Goal: Task Accomplishment & Management: Use online tool/utility

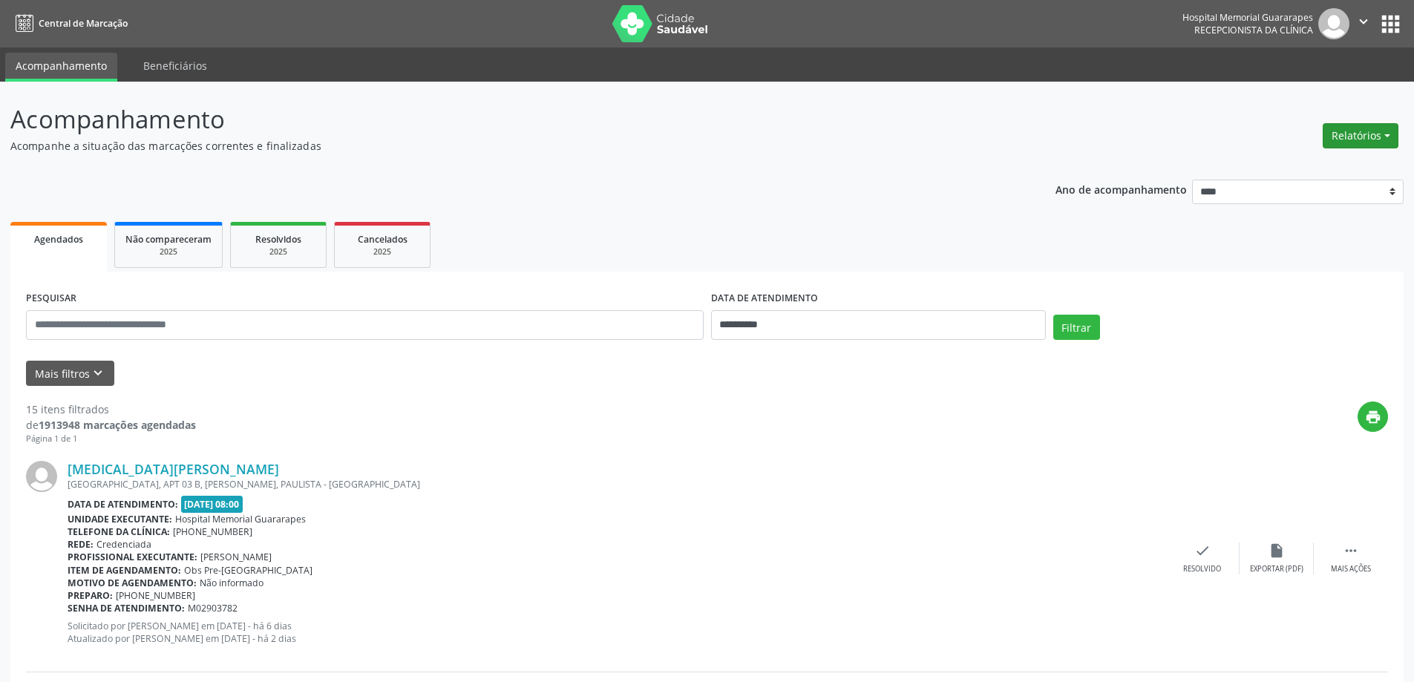
click at [1382, 128] on button "Relatórios" at bounding box center [1361, 135] width 76 height 25
click at [1256, 164] on link "Agendamentos" at bounding box center [1320, 167] width 160 height 21
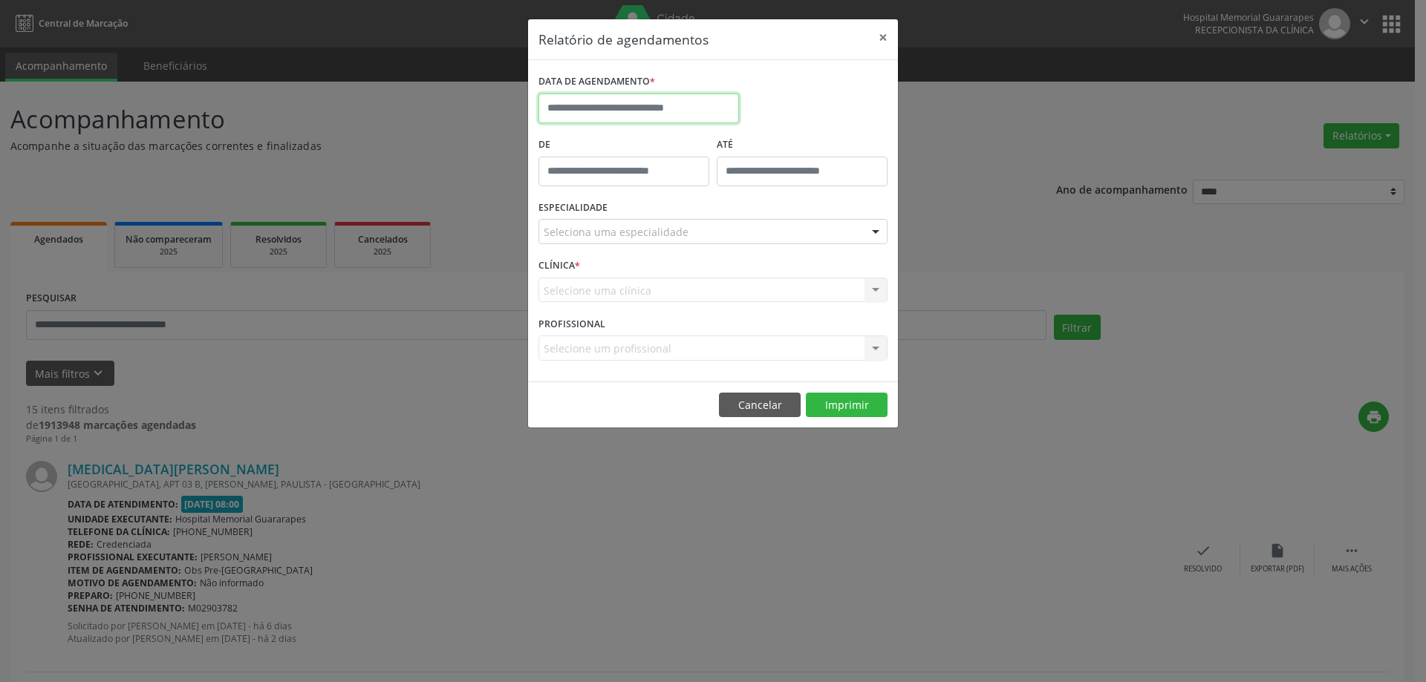
click at [685, 108] on input "text" at bounding box center [638, 109] width 200 height 30
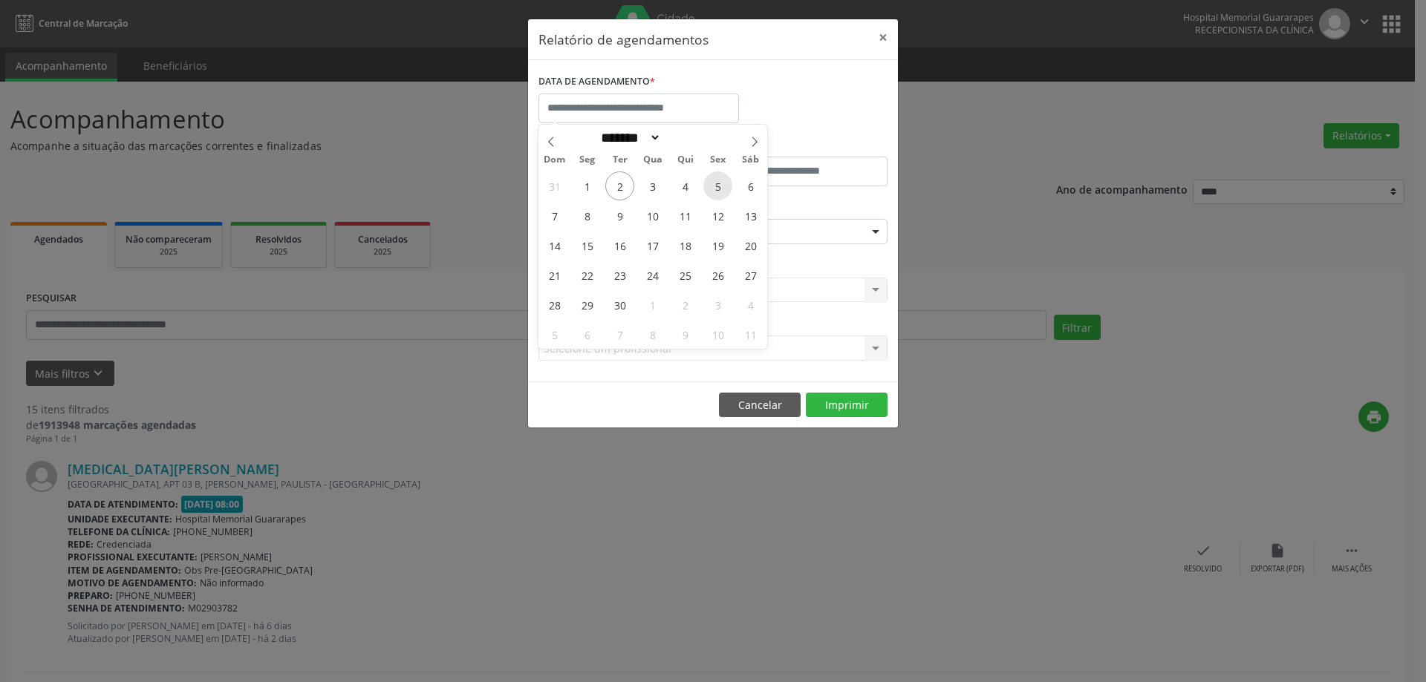
click at [710, 189] on span "5" at bounding box center [717, 186] width 29 height 29
type input "**********"
click at [710, 189] on span "5" at bounding box center [717, 186] width 29 height 29
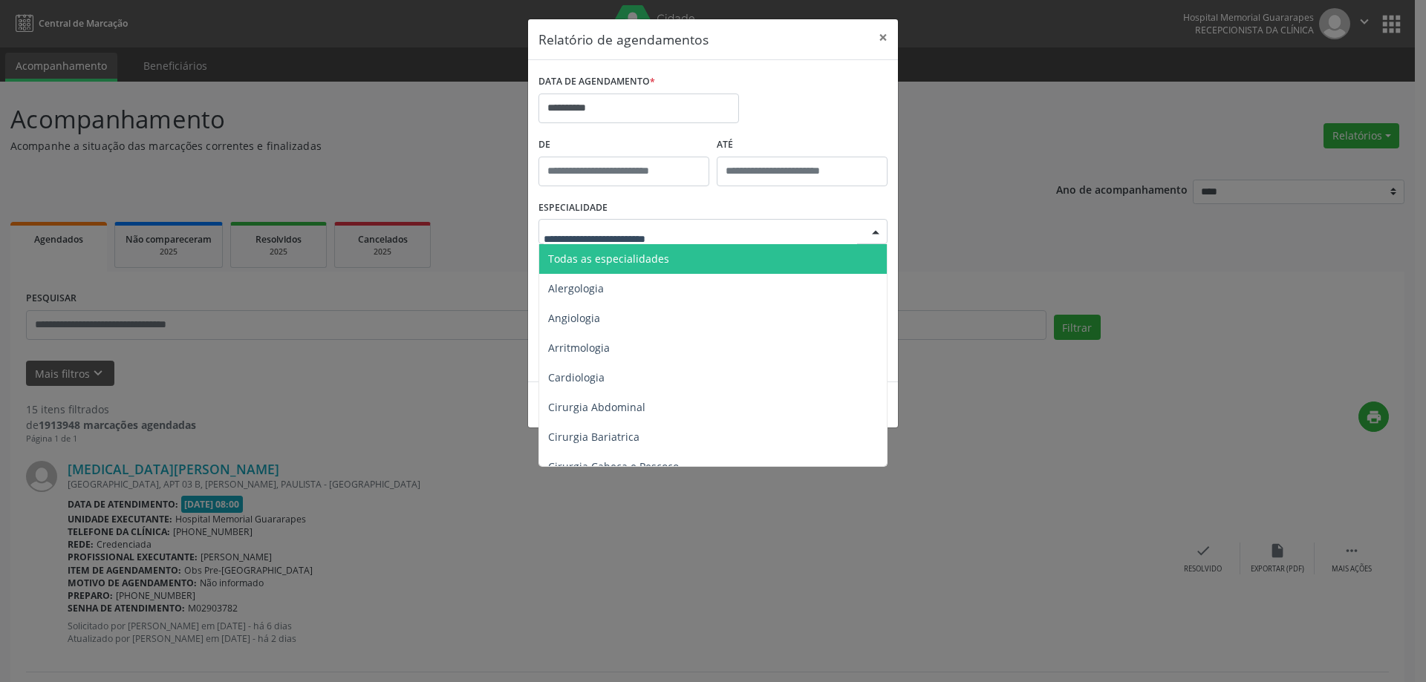
click at [709, 231] on div at bounding box center [712, 231] width 349 height 25
click at [686, 265] on span "Todas as especialidades" at bounding box center [714, 259] width 350 height 30
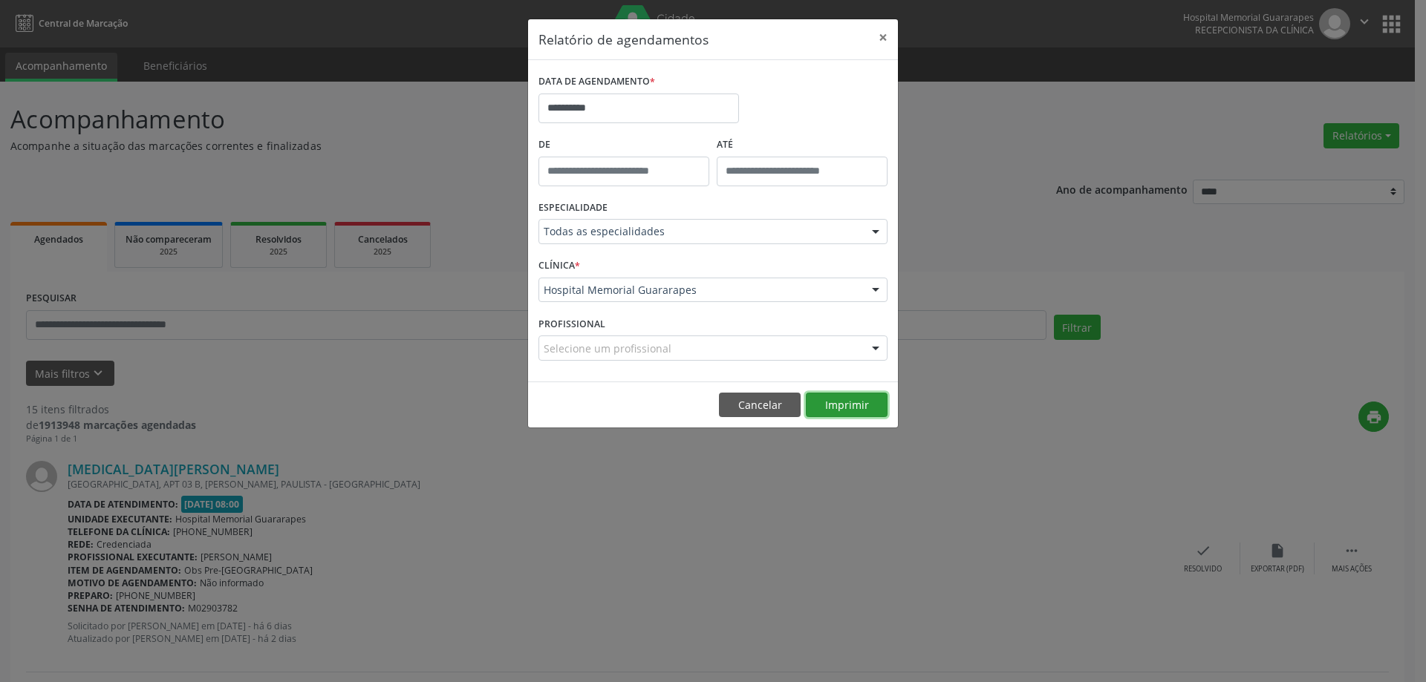
click at [846, 409] on button "Imprimir" at bounding box center [847, 405] width 82 height 25
drag, startPoint x: 762, startPoint y: 659, endPoint x: 244, endPoint y: 616, distance: 520.1
click at [759, 656] on div "**********" at bounding box center [713, 341] width 1426 height 682
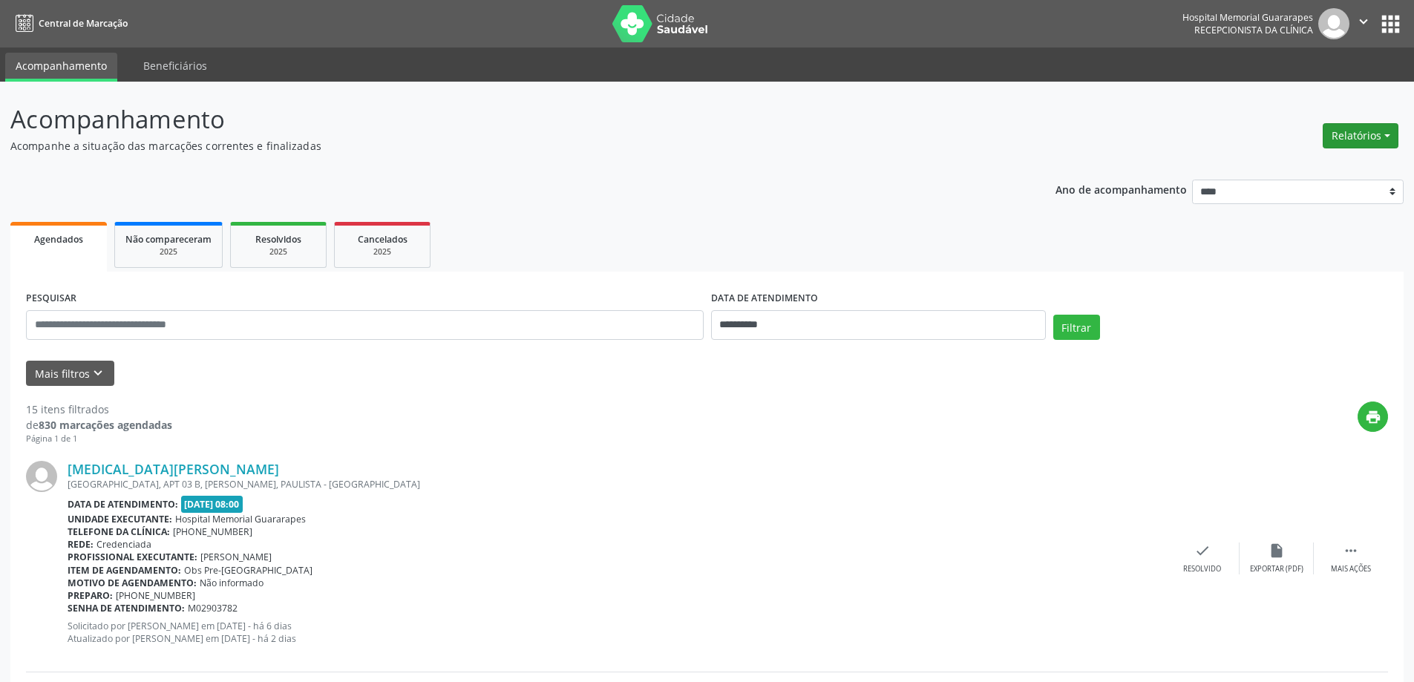
click at [1363, 127] on button "Relatórios" at bounding box center [1361, 135] width 76 height 25
click at [1322, 160] on link "Agendamentos" at bounding box center [1320, 167] width 160 height 21
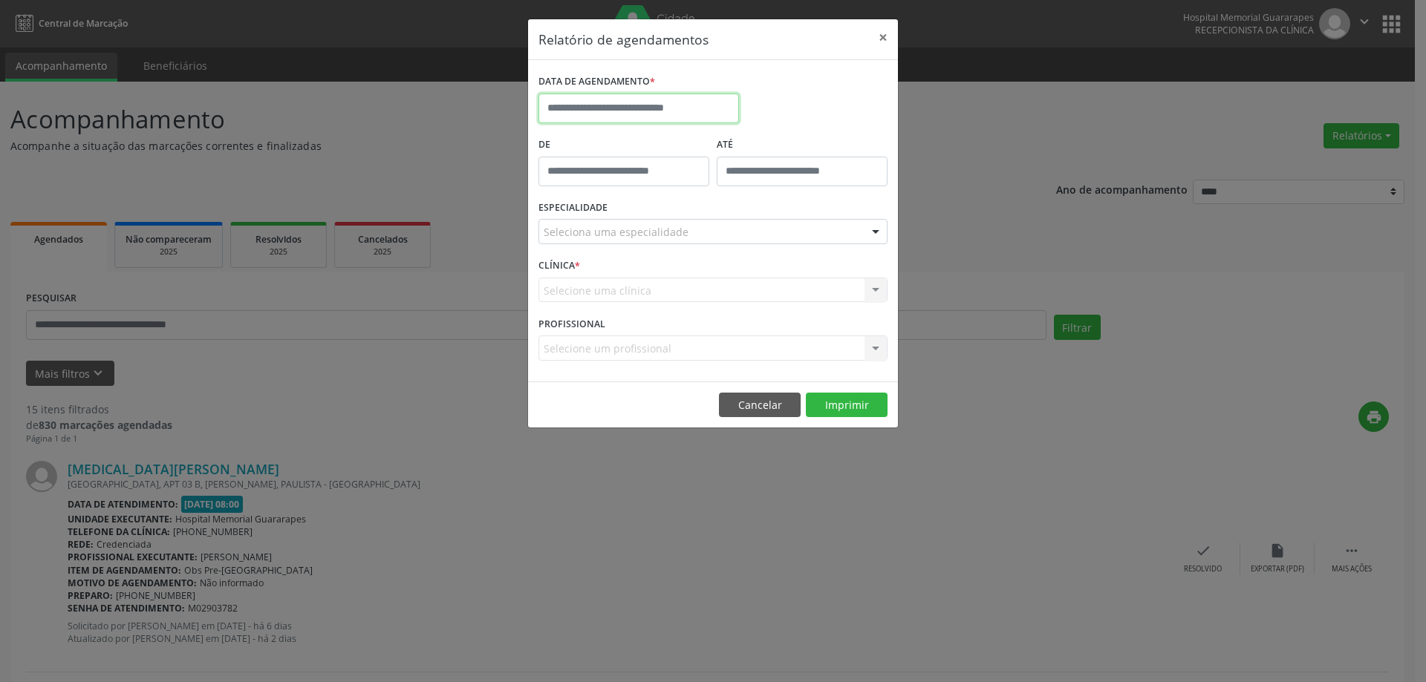
click at [616, 99] on input "text" at bounding box center [638, 109] width 200 height 30
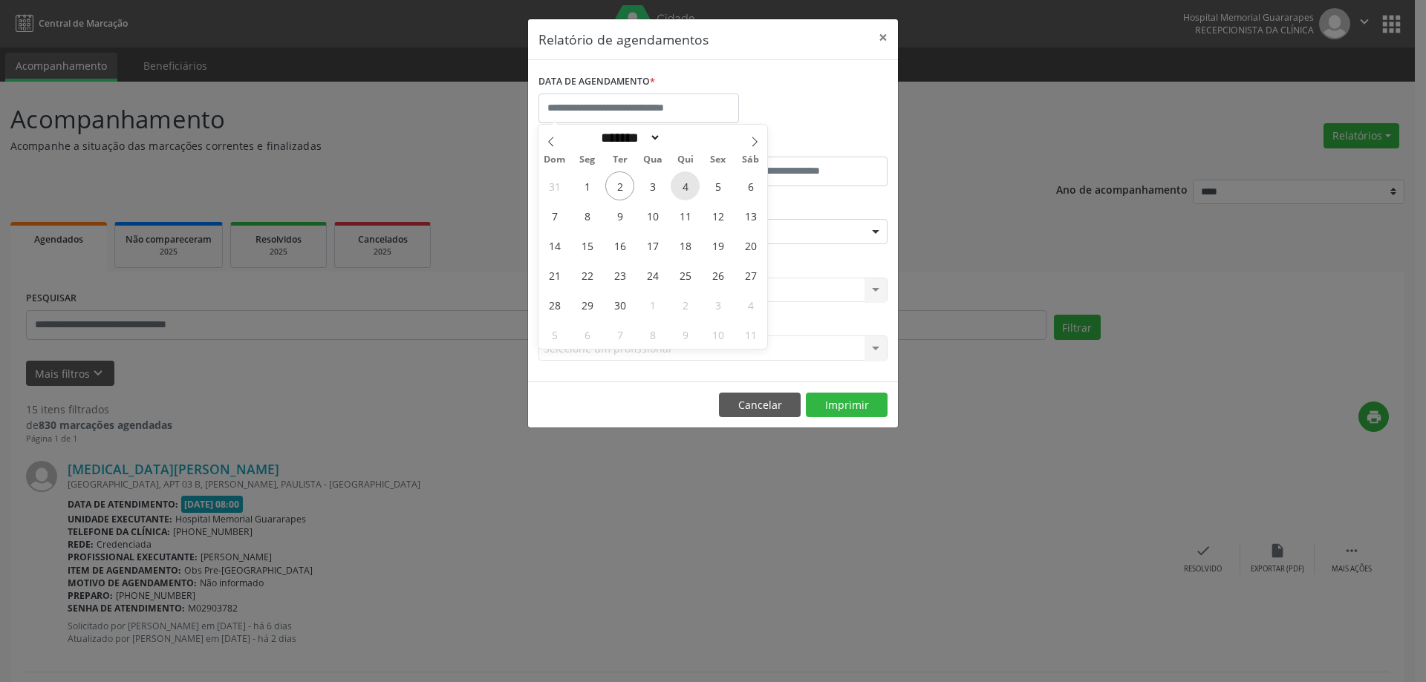
click at [683, 185] on span "4" at bounding box center [684, 186] width 29 height 29
type input "**********"
click at [683, 185] on span "4" at bounding box center [684, 186] width 29 height 29
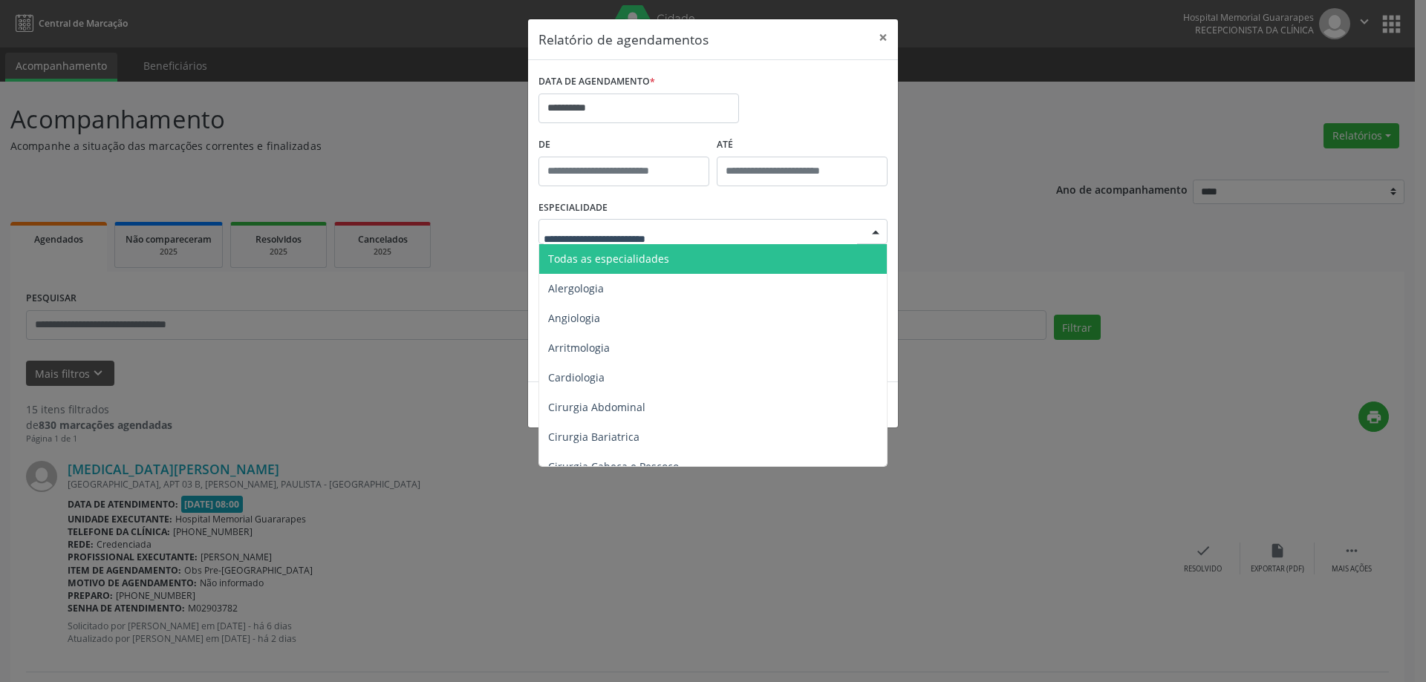
click at [718, 223] on div at bounding box center [712, 231] width 349 height 25
click at [679, 259] on span "Todas as especialidades" at bounding box center [714, 259] width 350 height 30
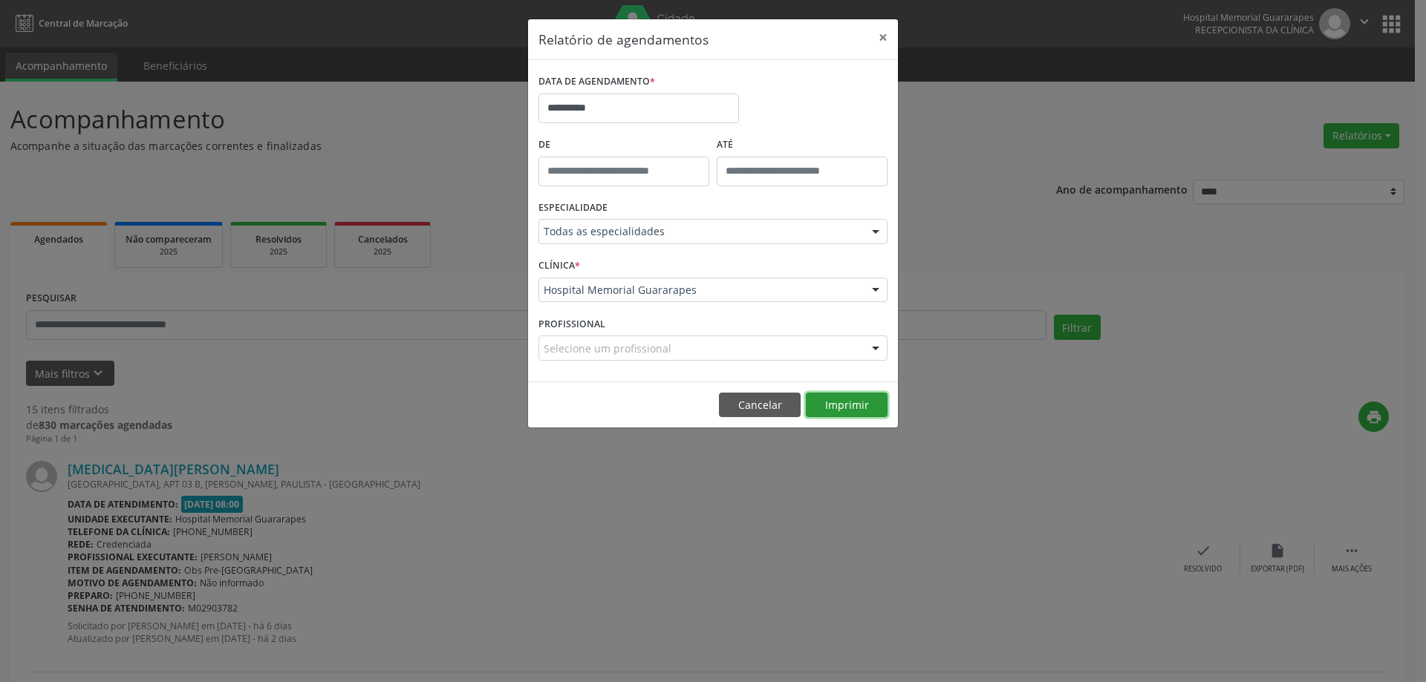
click at [849, 401] on button "Imprimir" at bounding box center [847, 405] width 82 height 25
